Goal: Task Accomplishment & Management: Use online tool/utility

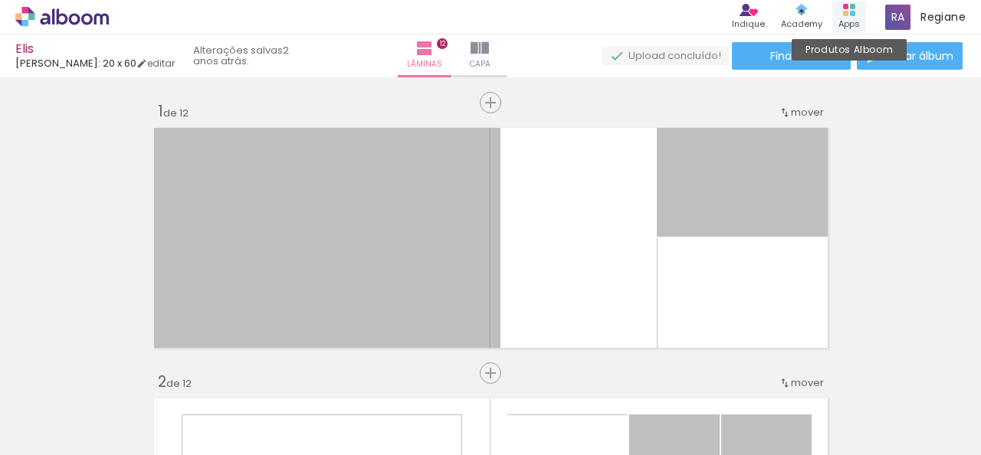
click at [846, 18] on div "Apps" at bounding box center [849, 24] width 21 height 13
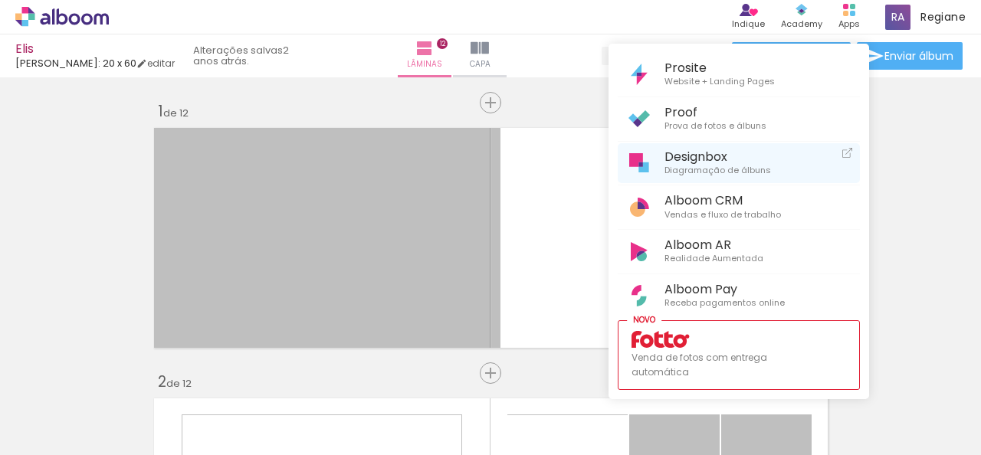
click at [698, 164] on span "Diagramação de álbuns" at bounding box center [718, 171] width 107 height 14
